Goal: Information Seeking & Learning: Find specific fact

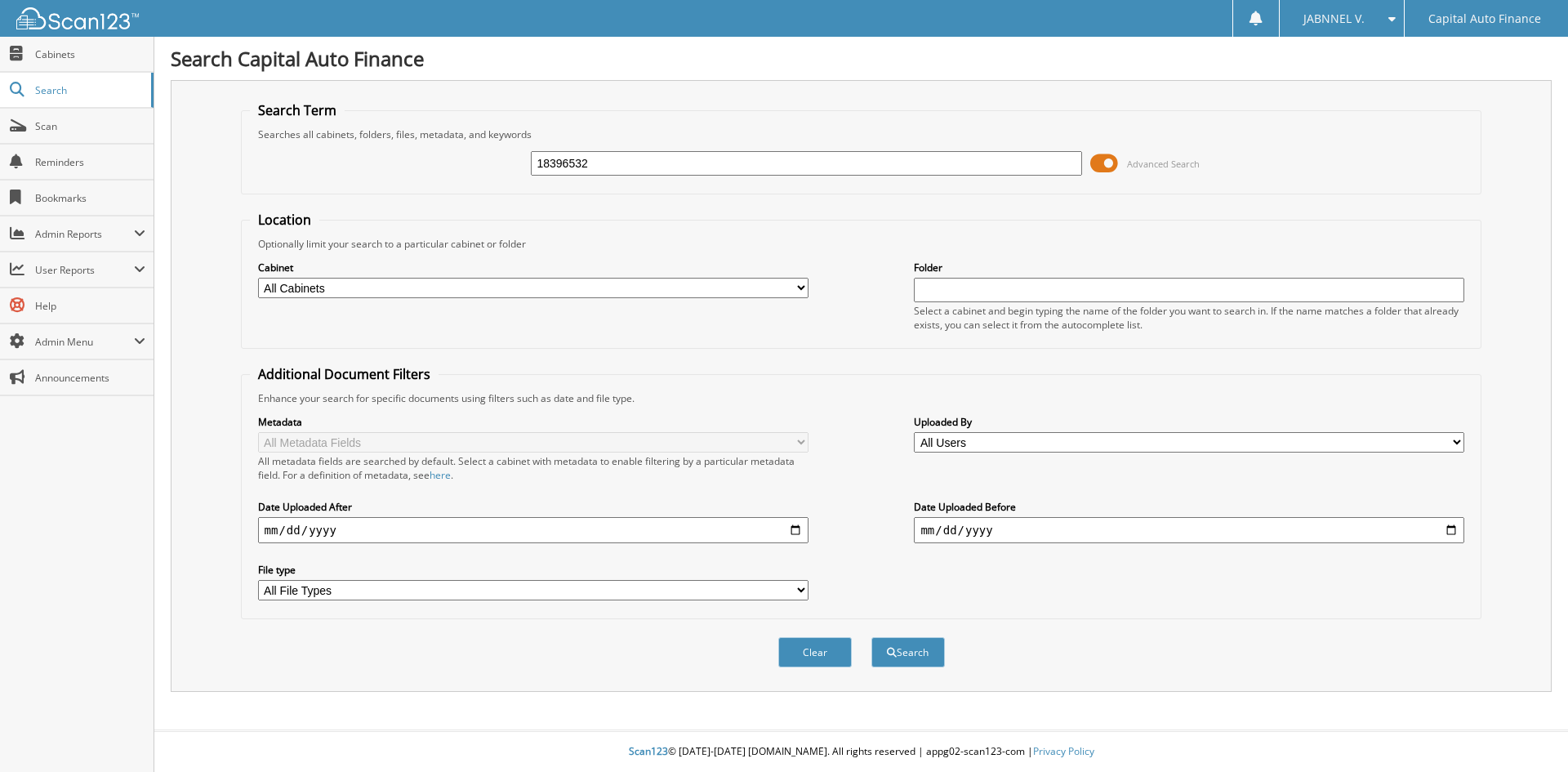
type input "18396532"
click at [1106, 163] on span at bounding box center [1104, 163] width 28 height 24
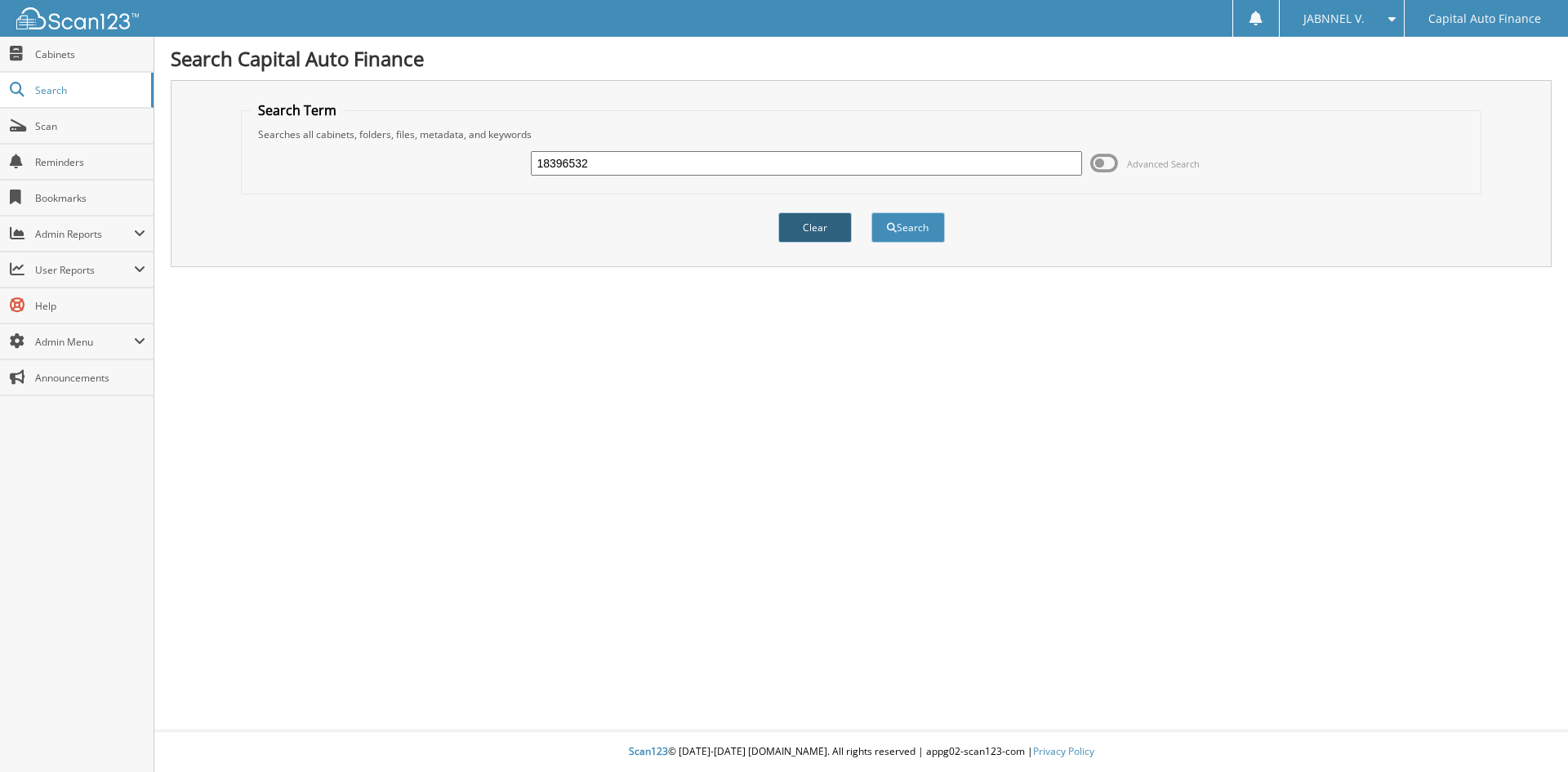
click at [821, 232] on button "Clear" at bounding box center [814, 227] width 73 height 30
paste input "18396532"
type input "18396532"
click at [914, 223] on button "Search" at bounding box center [907, 227] width 73 height 30
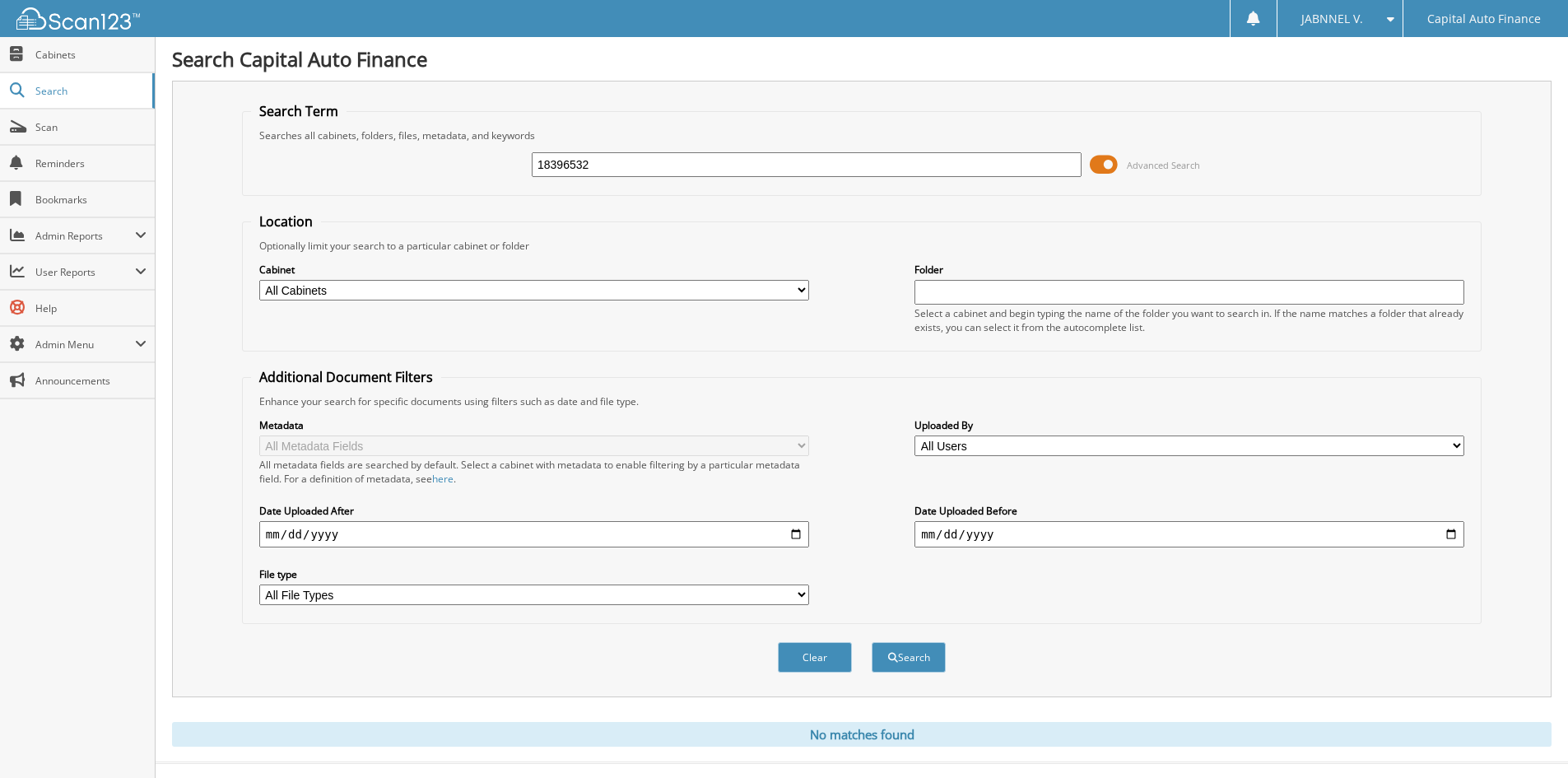
click at [1108, 168] on span at bounding box center [1104, 164] width 28 height 24
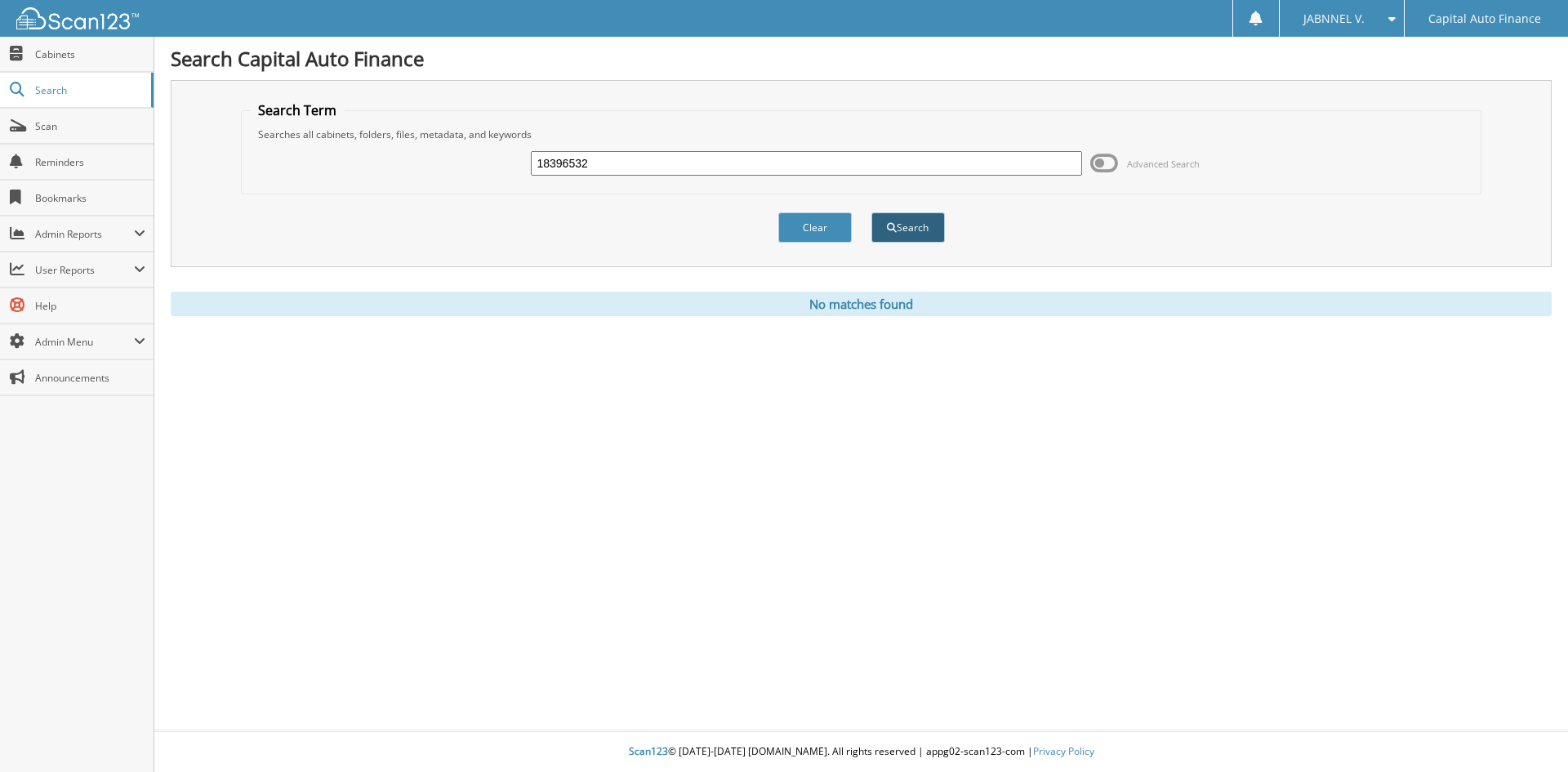
click at [911, 225] on button "Search" at bounding box center [907, 227] width 73 height 30
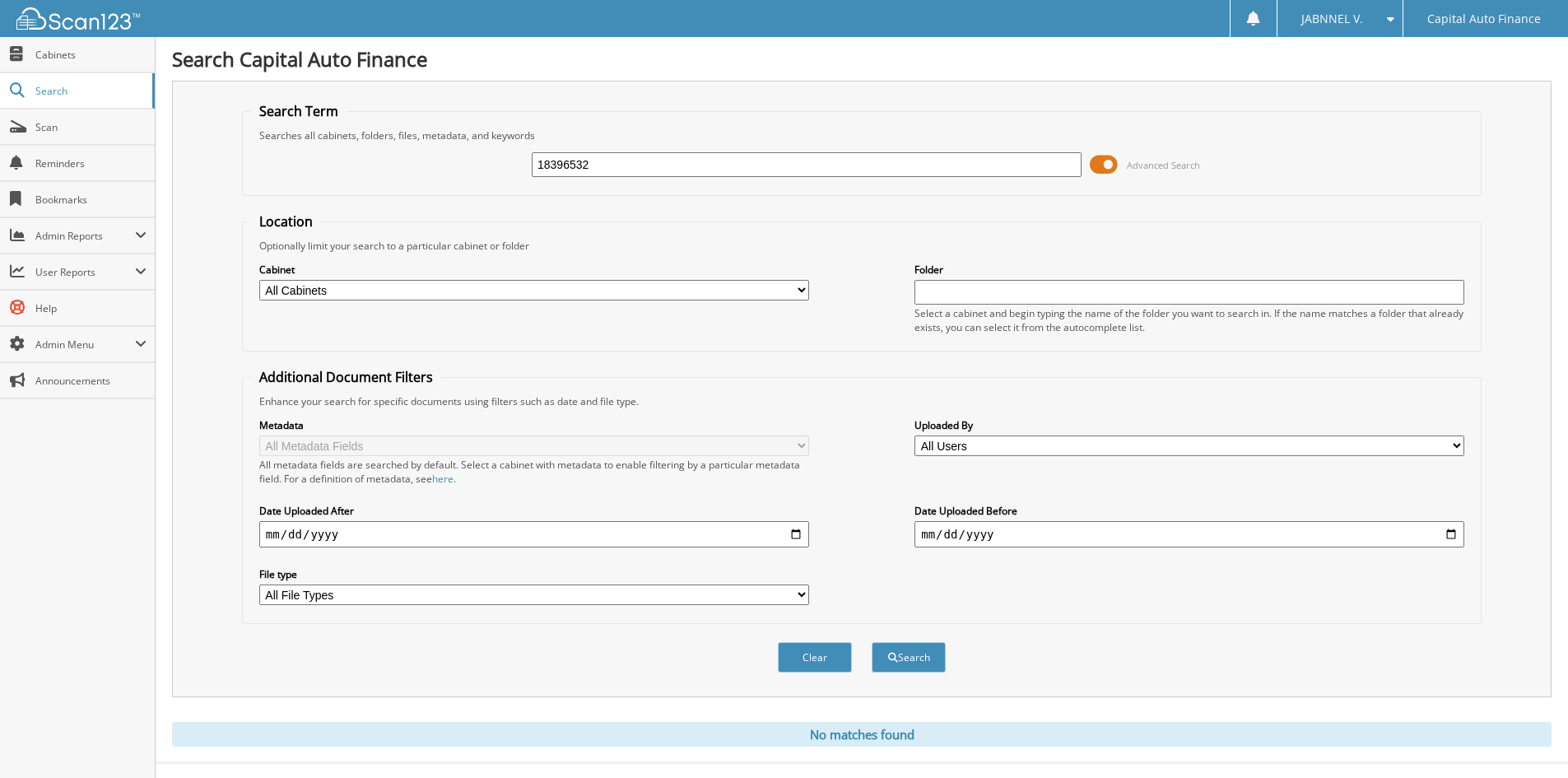
click at [1109, 165] on span at bounding box center [1104, 164] width 28 height 24
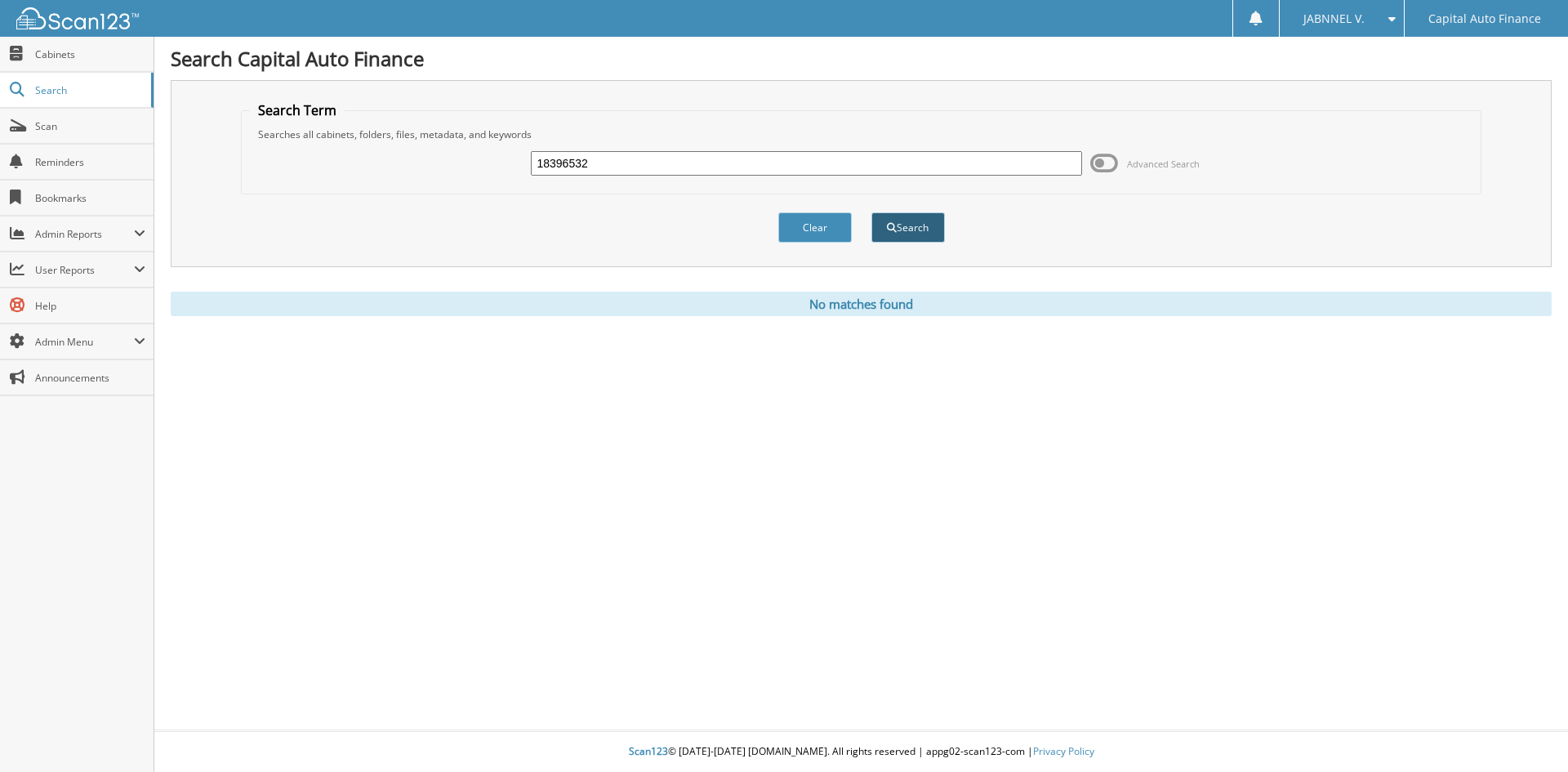
click at [919, 229] on button "Search" at bounding box center [907, 227] width 73 height 30
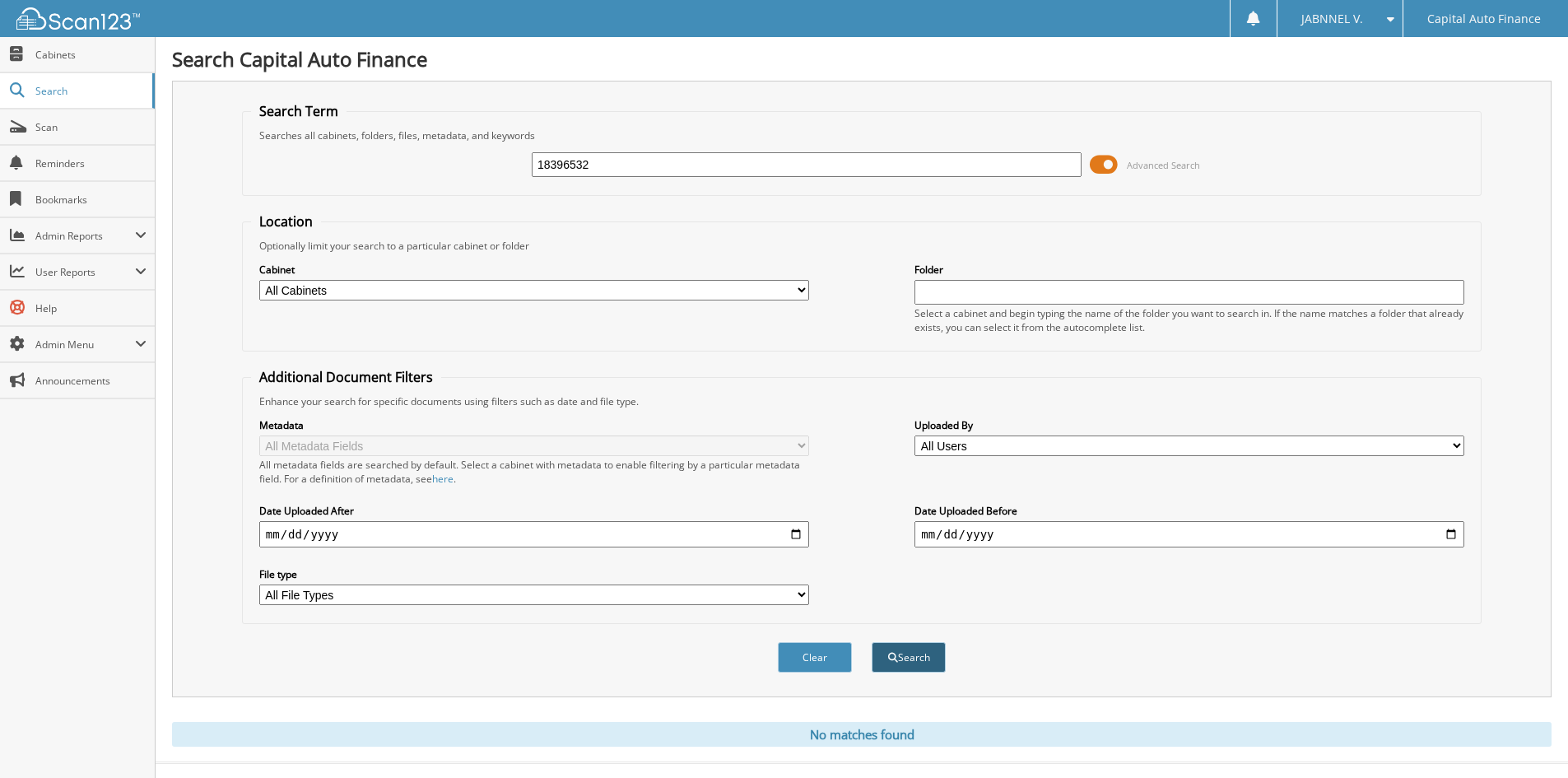
click at [913, 659] on button "Search" at bounding box center [909, 656] width 74 height 30
click at [1110, 159] on span at bounding box center [1104, 164] width 28 height 24
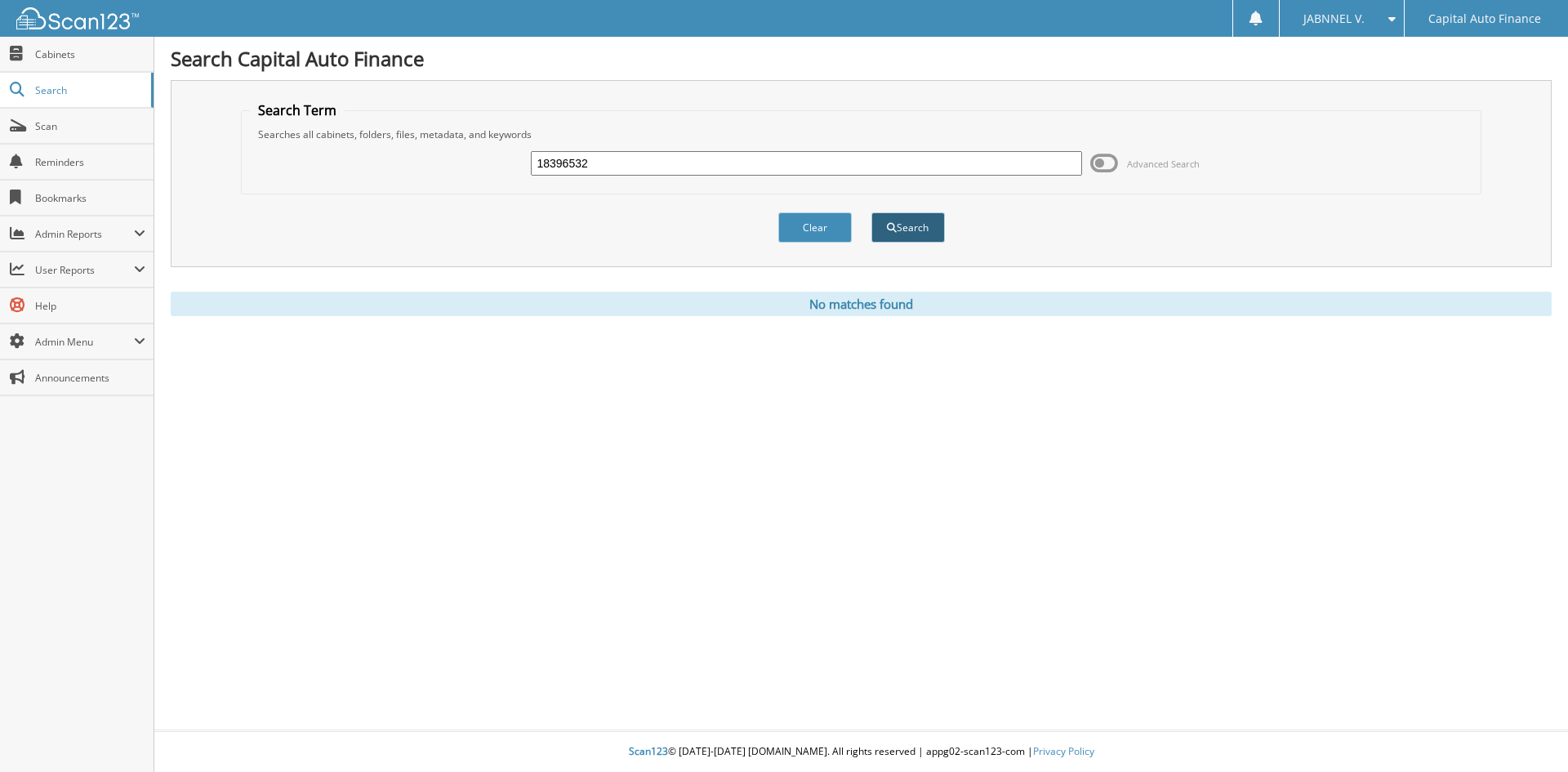
click at [912, 221] on button "Search" at bounding box center [907, 227] width 73 height 30
